Goal: Answer question/provide support: Answer question/provide support

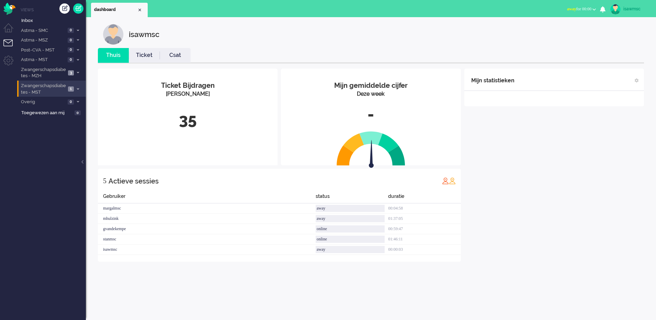
click at [55, 92] on span "Zwangerschapsdiabetes - MST" at bounding box center [43, 89] width 46 height 13
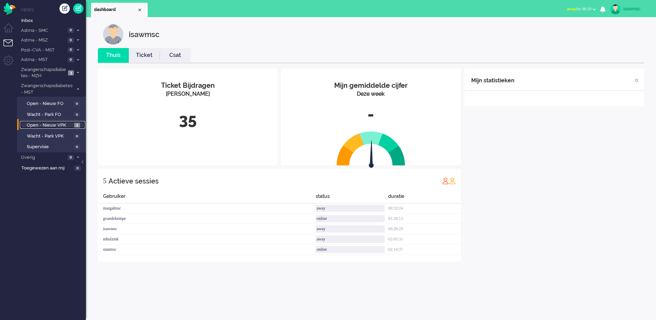
click at [67, 125] on span "Open - Nieuw VPK" at bounding box center [50, 125] width 46 height 7
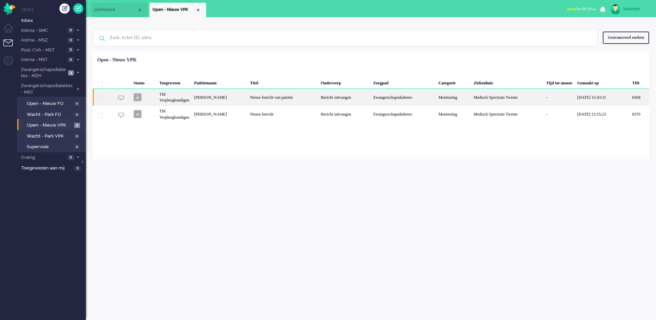
click at [261, 100] on div "Nieuw bericht van patiënt" at bounding box center [283, 97] width 71 height 17
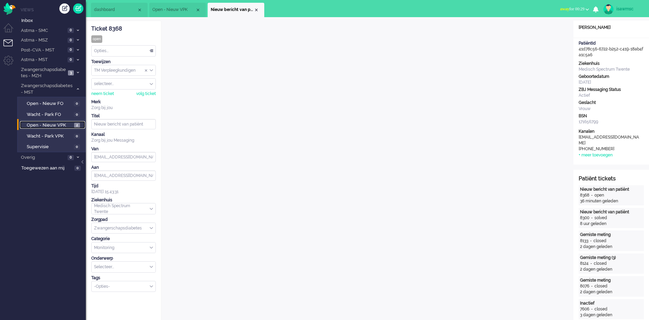
click at [50, 122] on span "Open - Nieuw VPK" at bounding box center [50, 125] width 46 height 7
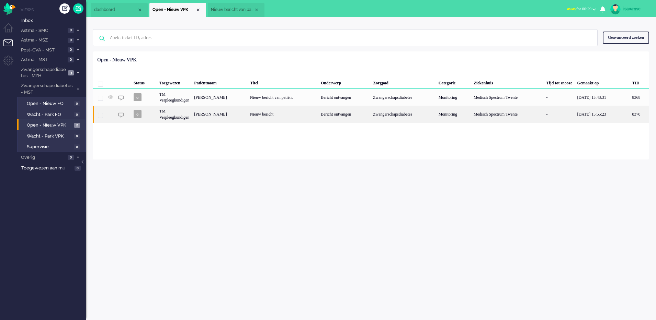
click at [629, 115] on div "[PERSON_NAME]" at bounding box center [639, 114] width 20 height 17
